Goal: Find specific page/section: Find specific page/section

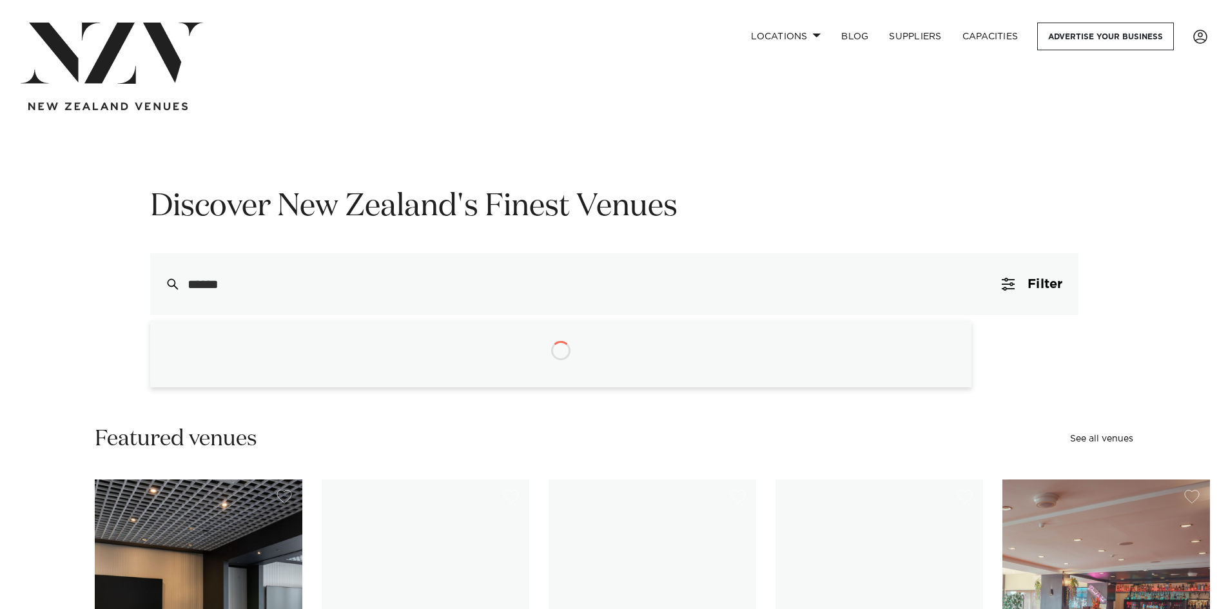
type input "*******"
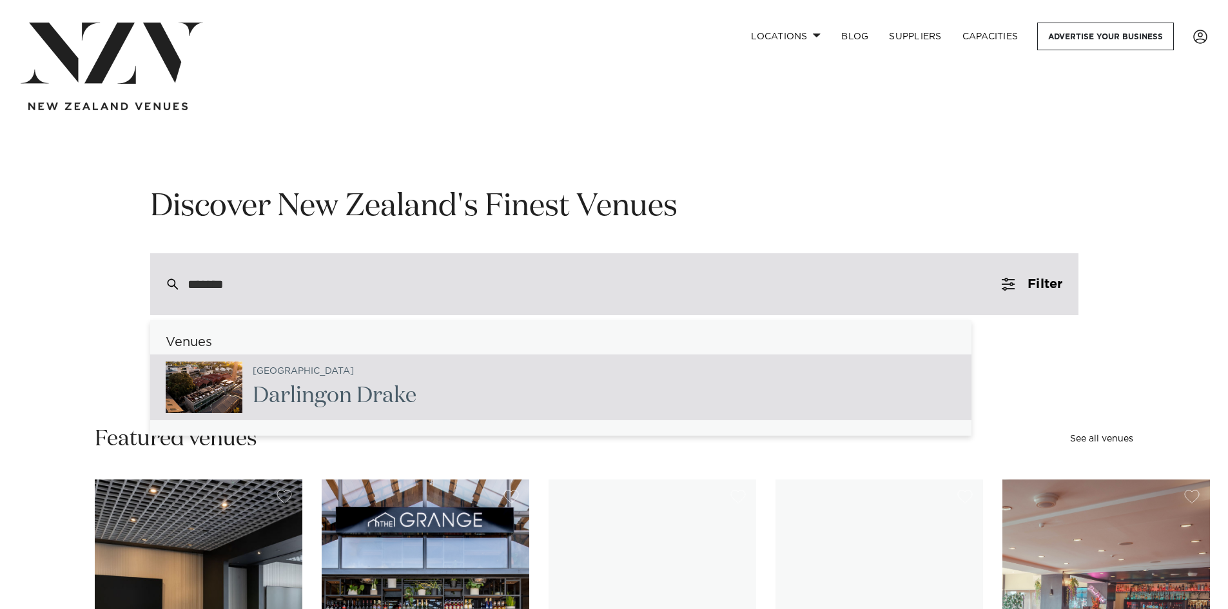
click at [271, 406] on span "Darling" at bounding box center [290, 396] width 74 height 22
type input "**********"
